Goal: Check status

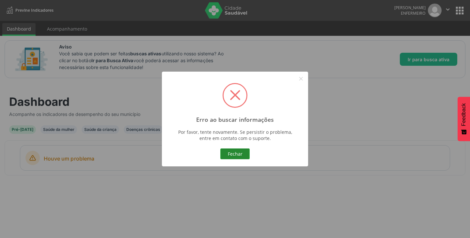
click at [233, 159] on button "Fechar" at bounding box center [234, 154] width 29 height 11
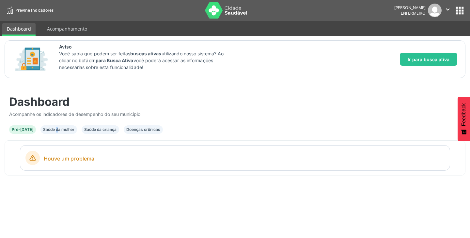
click at [45, 130] on div "Saúde da mulher" at bounding box center [58, 130] width 31 height 6
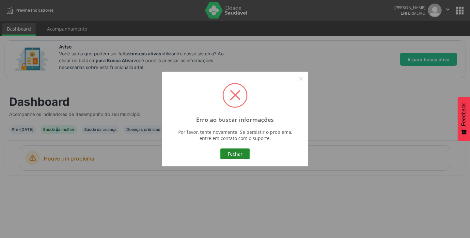
click at [228, 154] on button "Fechar" at bounding box center [234, 154] width 29 height 11
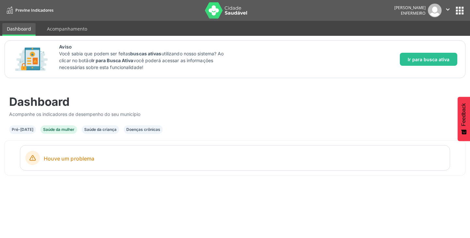
click at [89, 133] on div "Saúde da criança" at bounding box center [101, 130] width 38 height 8
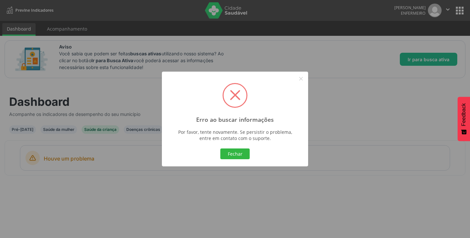
click at [239, 146] on div "Erro ao buscar informações × Por favor, tente novamente. Se persistir o problem…" at bounding box center [235, 119] width 146 height 95
click at [243, 159] on button "Fechar" at bounding box center [234, 154] width 29 height 11
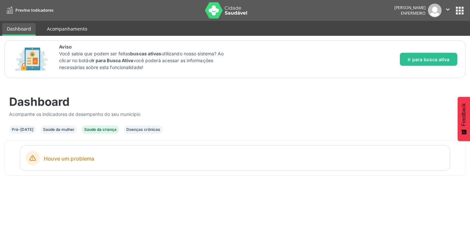
click at [70, 31] on link "Acompanhamento" at bounding box center [66, 28] width 49 height 11
